Goal: Find specific page/section

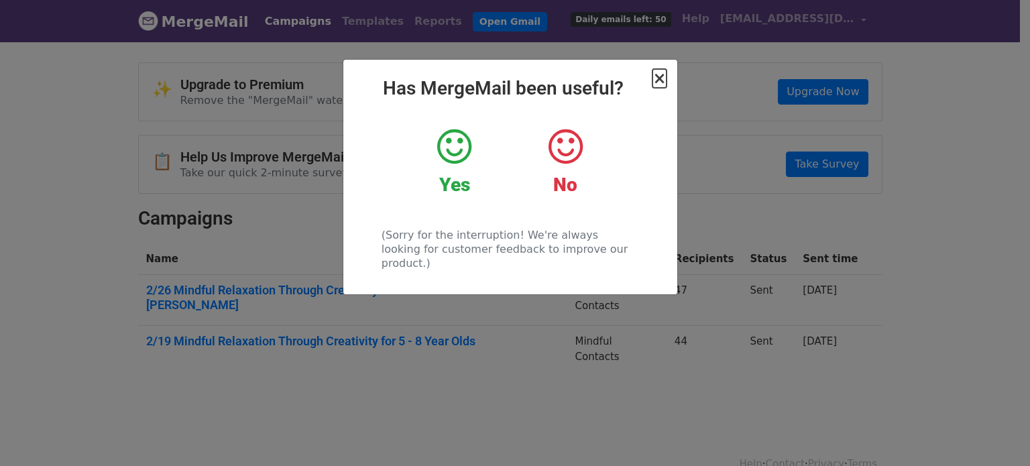
click at [655, 80] on span "×" at bounding box center [658, 78] width 13 height 19
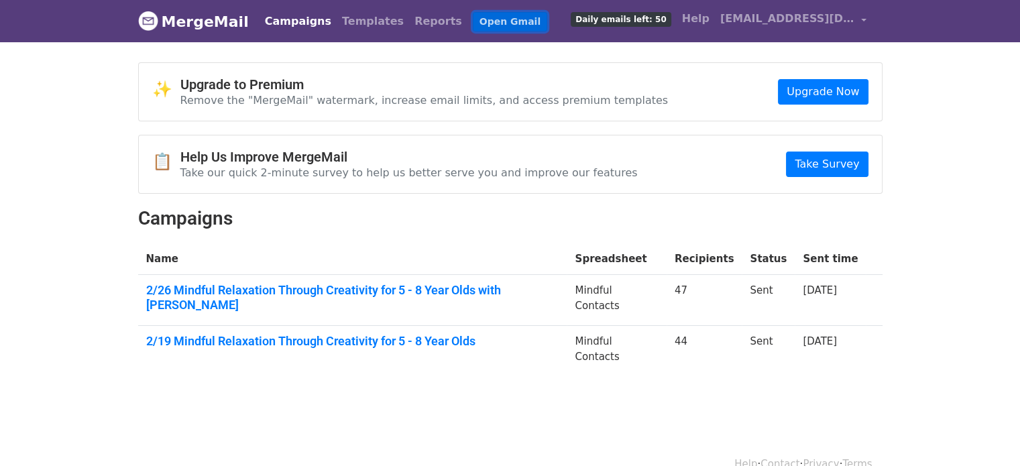
click at [479, 23] on link "Open Gmail" at bounding box center [510, 21] width 74 height 19
click at [290, 27] on link "Campaigns" at bounding box center [297, 21] width 77 height 27
click at [286, 15] on link "Campaigns" at bounding box center [297, 21] width 77 height 27
